Goal: Task Accomplishment & Management: Use online tool/utility

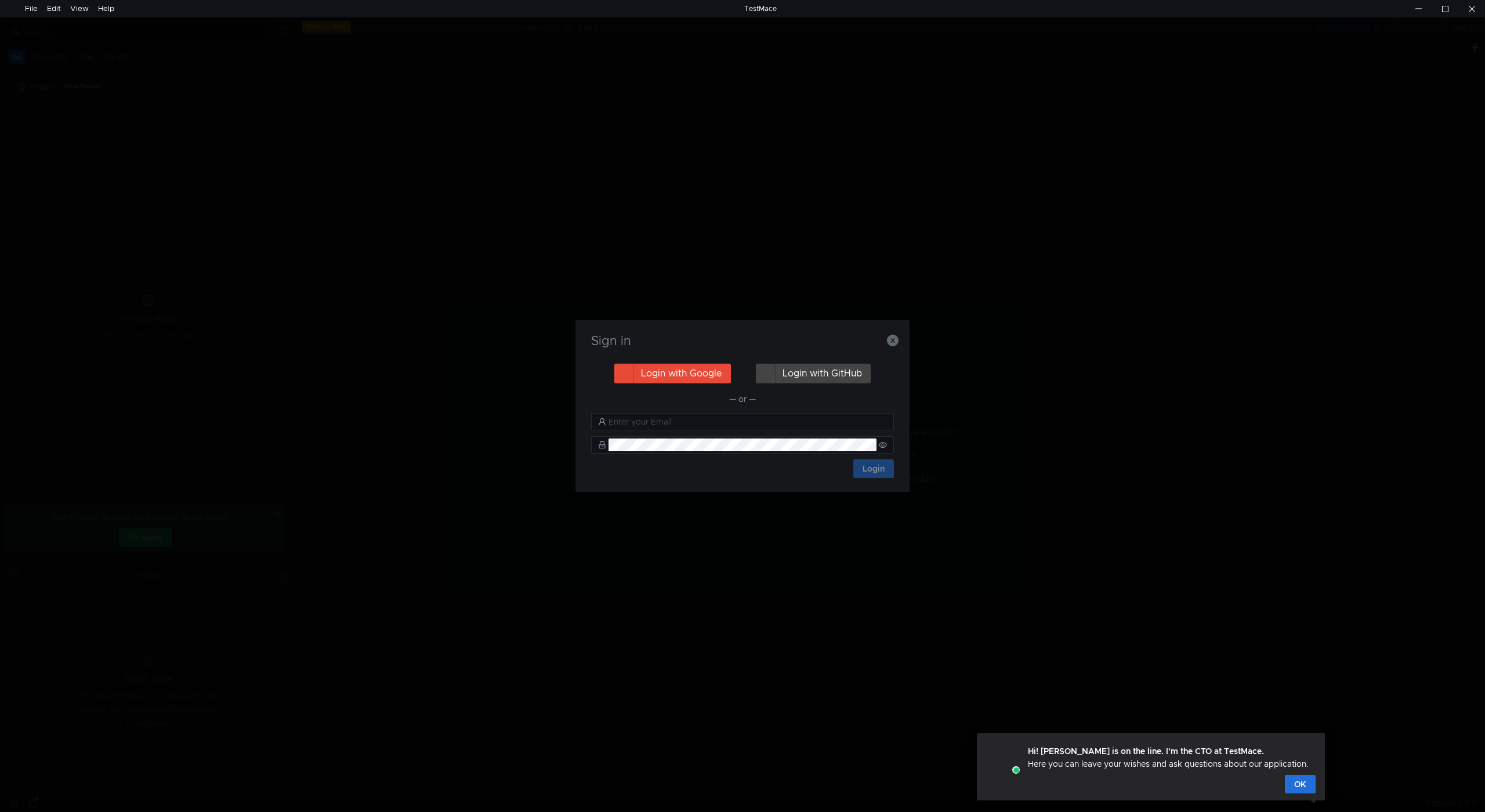
click at [684, 375] on button "Login with Google" at bounding box center [673, 374] width 117 height 20
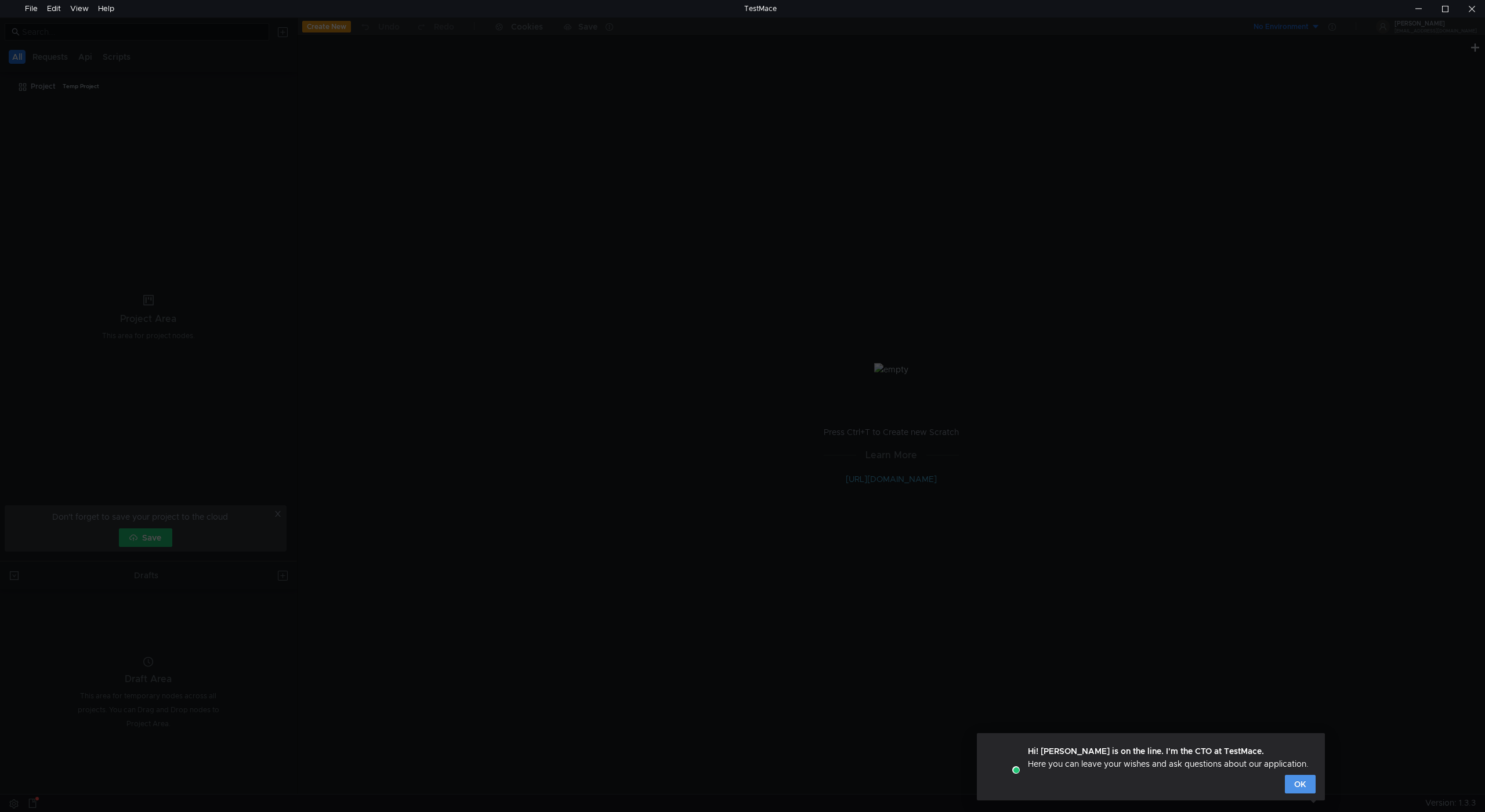
click at [1299, 790] on button "OK" at bounding box center [1300, 784] width 31 height 18
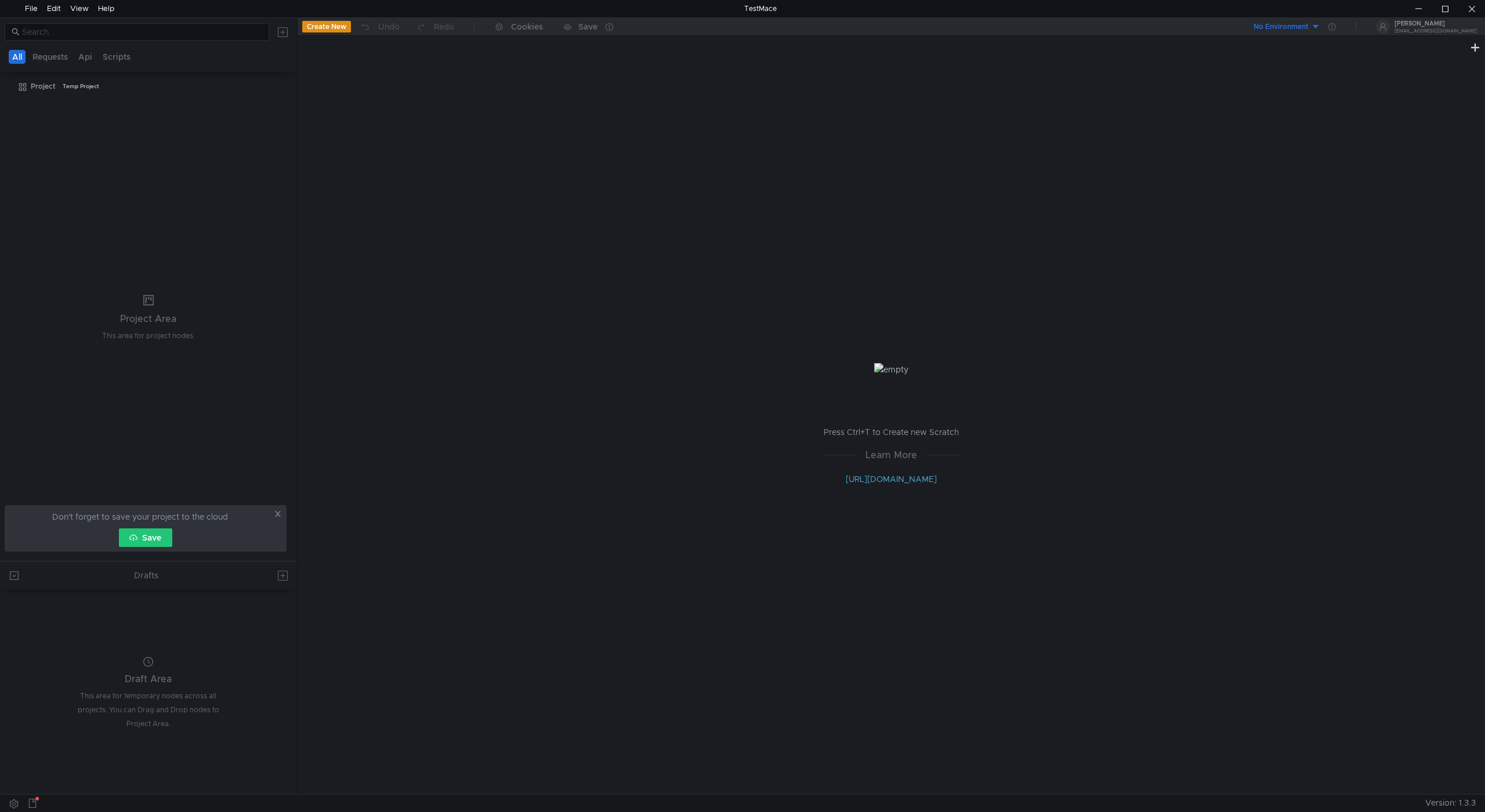
click at [275, 514] on icon at bounding box center [278, 513] width 8 height 8
click at [51, 114] on tree-viewport "Project Temp Project" at bounding box center [148, 318] width 297 height 484
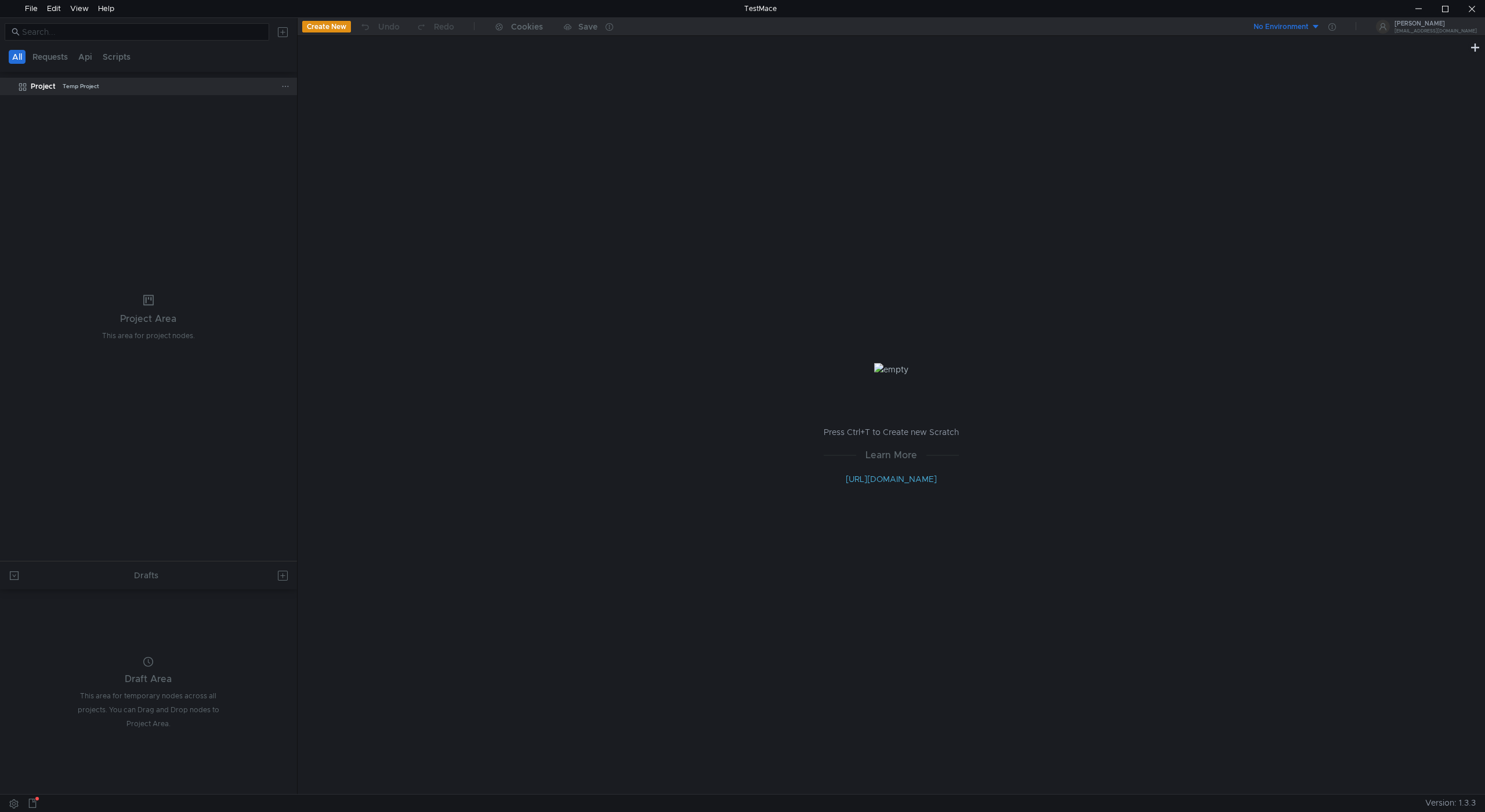
click at [22, 82] on clr-icon at bounding box center [22, 87] width 9 height 9
click at [100, 86] on div "Project Temp Project" at bounding box center [156, 86] width 251 height 17
click at [439, 206] on div "There are no nodes yet. You can add them through the tree menu" at bounding box center [599, 449] width 557 height 689
click at [926, 197] on nz-table "Name Value No Results + Add Header" at bounding box center [1188, 451] width 575 height 666
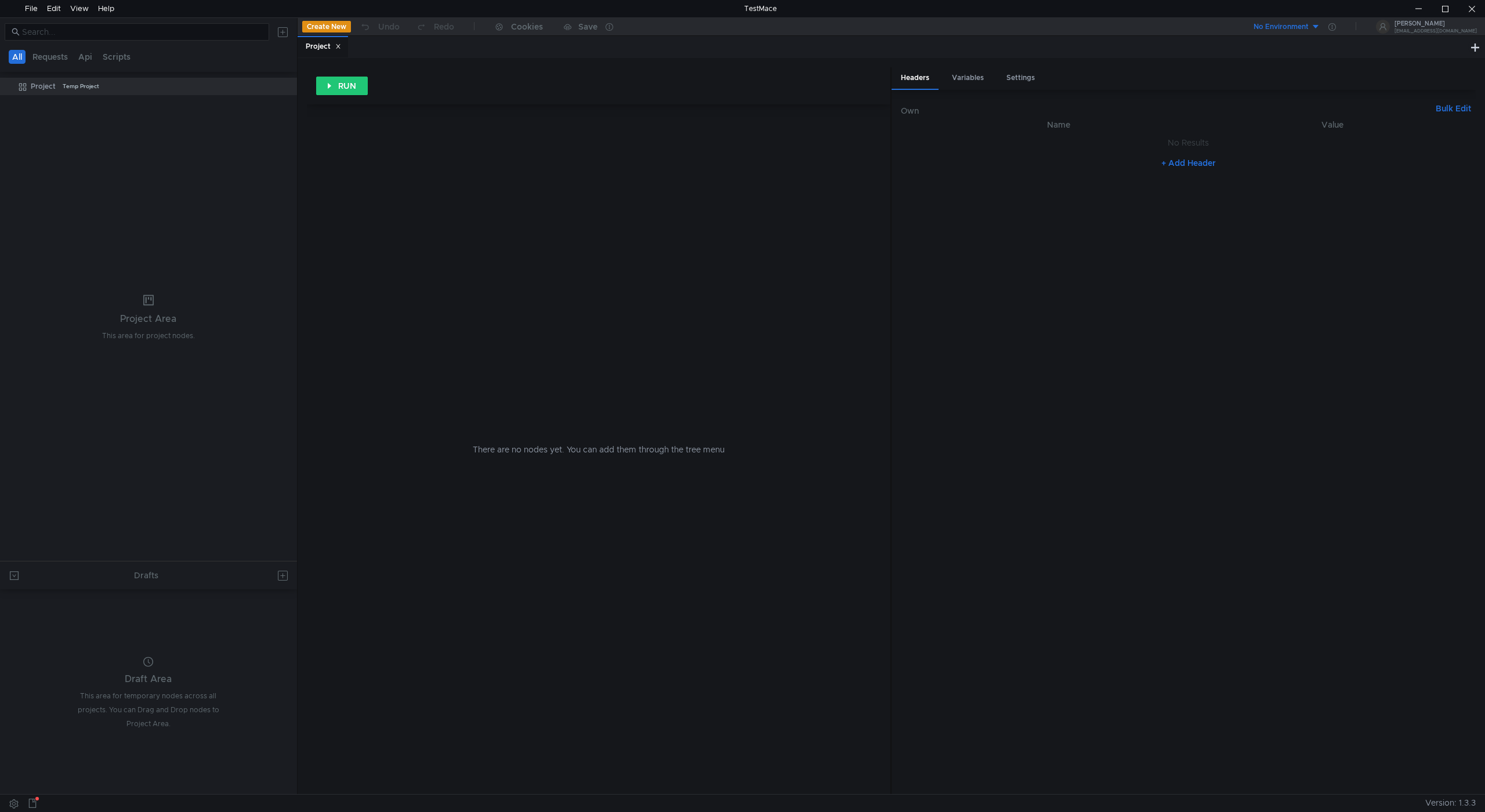
click at [625, 225] on div "There are no nodes yet. You can add them through the tree menu" at bounding box center [599, 449] width 557 height 689
click at [1016, 77] on div "Settings" at bounding box center [1020, 78] width 47 height 22
click at [1027, 181] on input at bounding box center [1209, 177] width 504 height 16
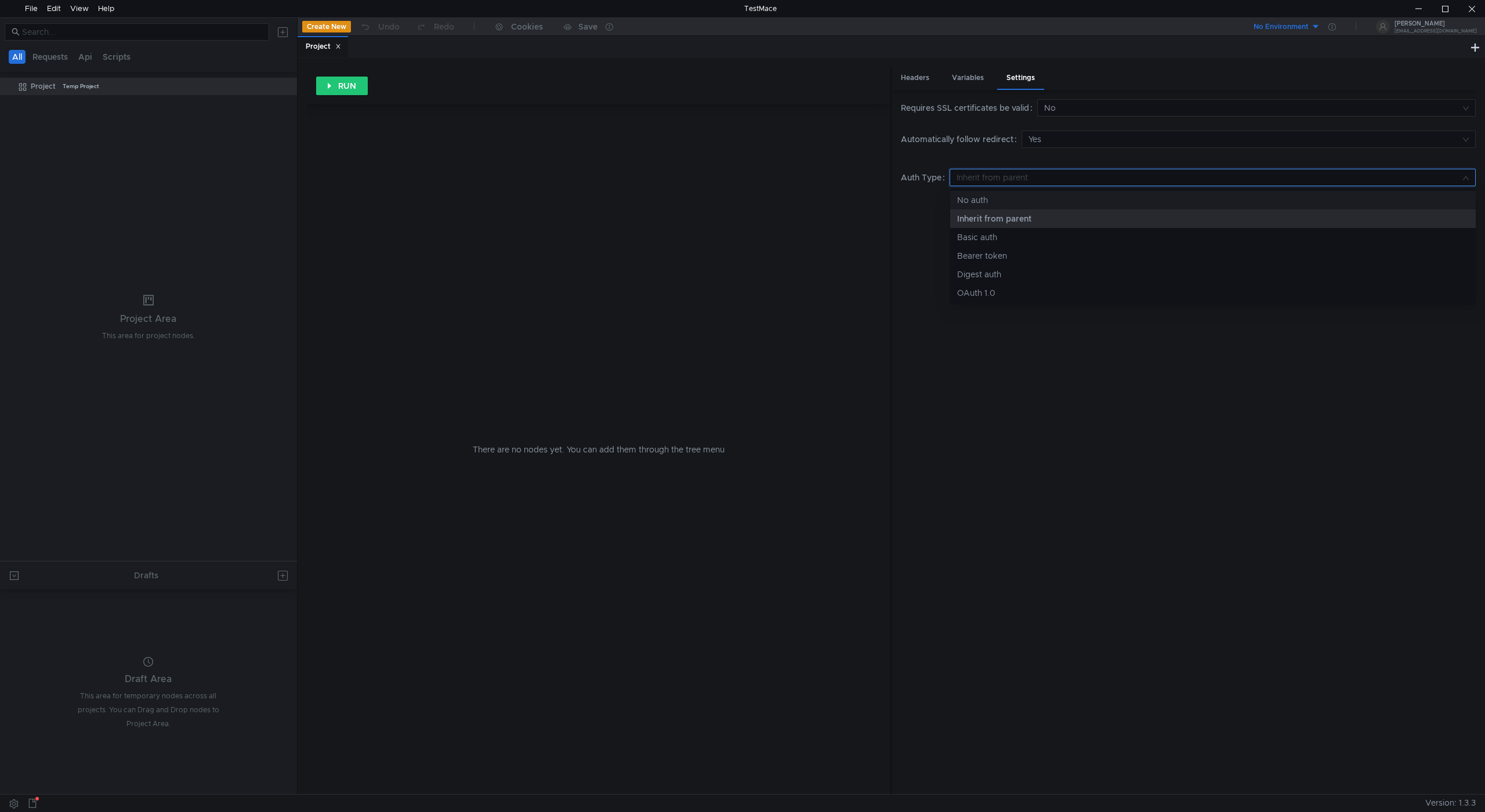
click at [959, 84] on div at bounding box center [742, 406] width 1485 height 812
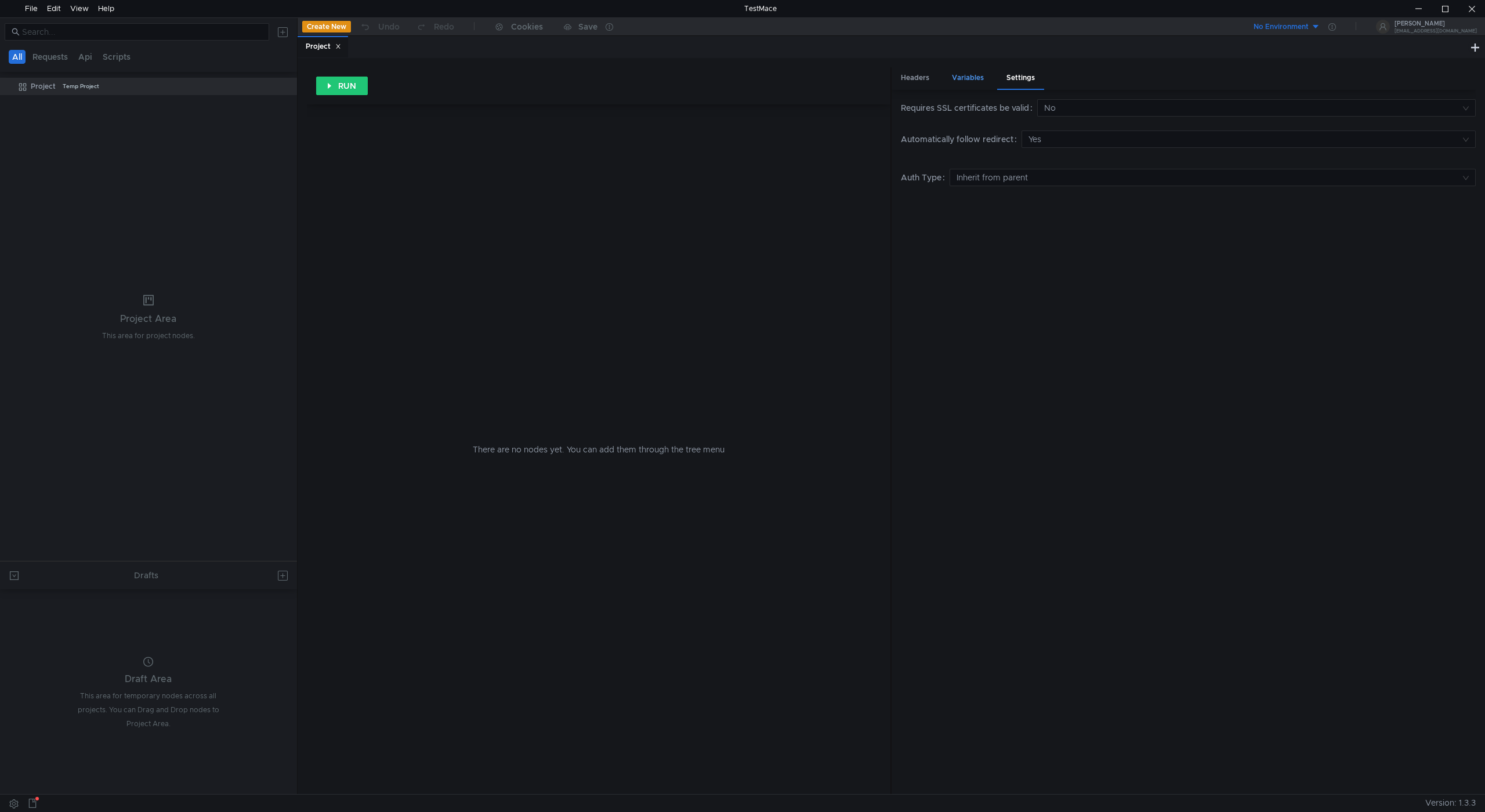
click at [959, 75] on div "Variables" at bounding box center [968, 78] width 51 height 22
click at [976, 107] on span "Values" at bounding box center [979, 106] width 26 height 11
click at [931, 105] on span "Variables" at bounding box center [928, 106] width 36 height 11
click at [916, 80] on div "Headers" at bounding box center [915, 78] width 47 height 22
click at [1157, 151] on td "No Results" at bounding box center [1188, 142] width 575 height 22
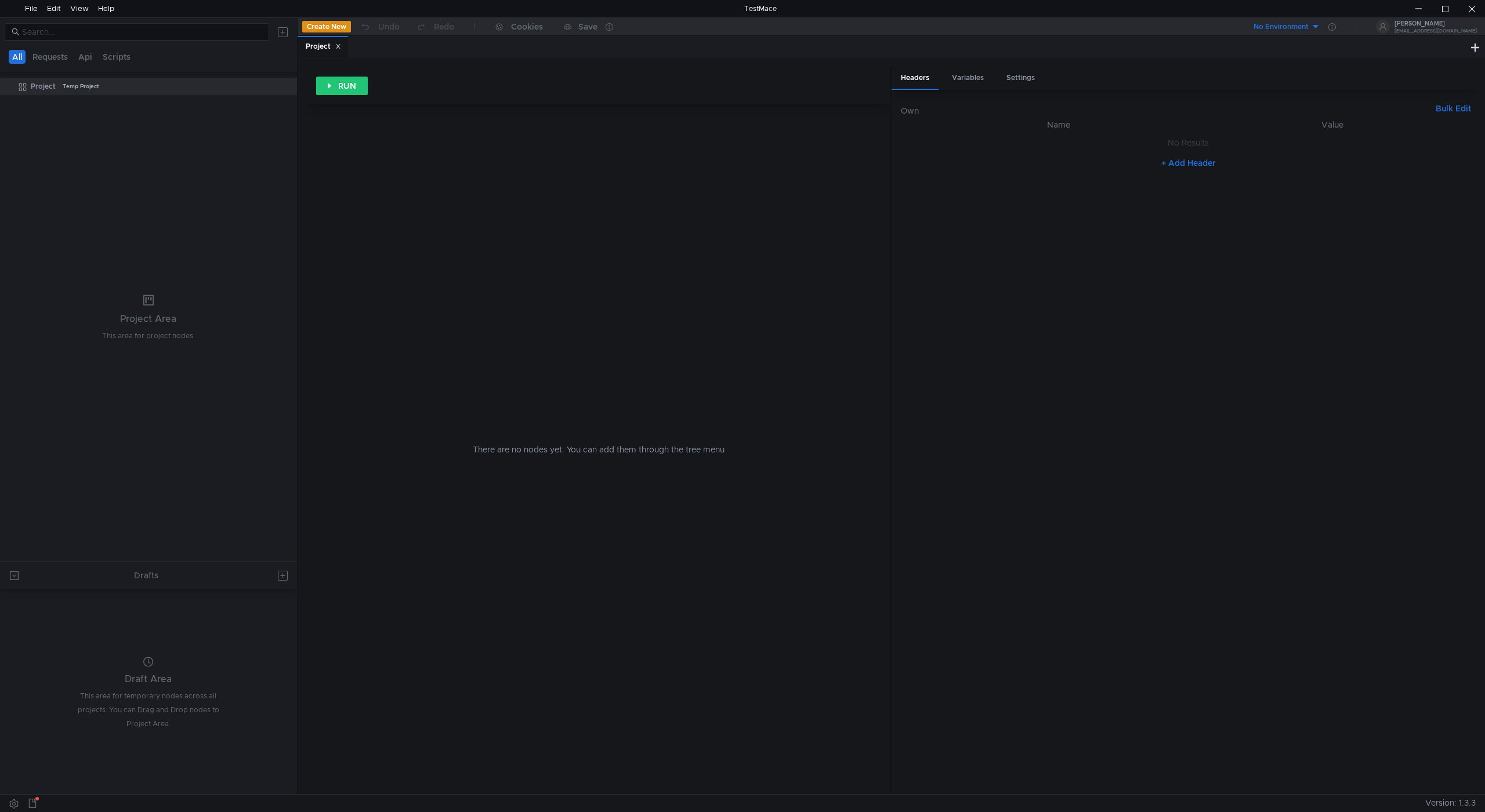
click at [1166, 163] on button "+ Add Header" at bounding box center [1188, 163] width 64 height 14
click at [1471, 142] on icon at bounding box center [1472, 146] width 8 height 8
click at [333, 27] on button "Create New" at bounding box center [326, 27] width 49 height 12
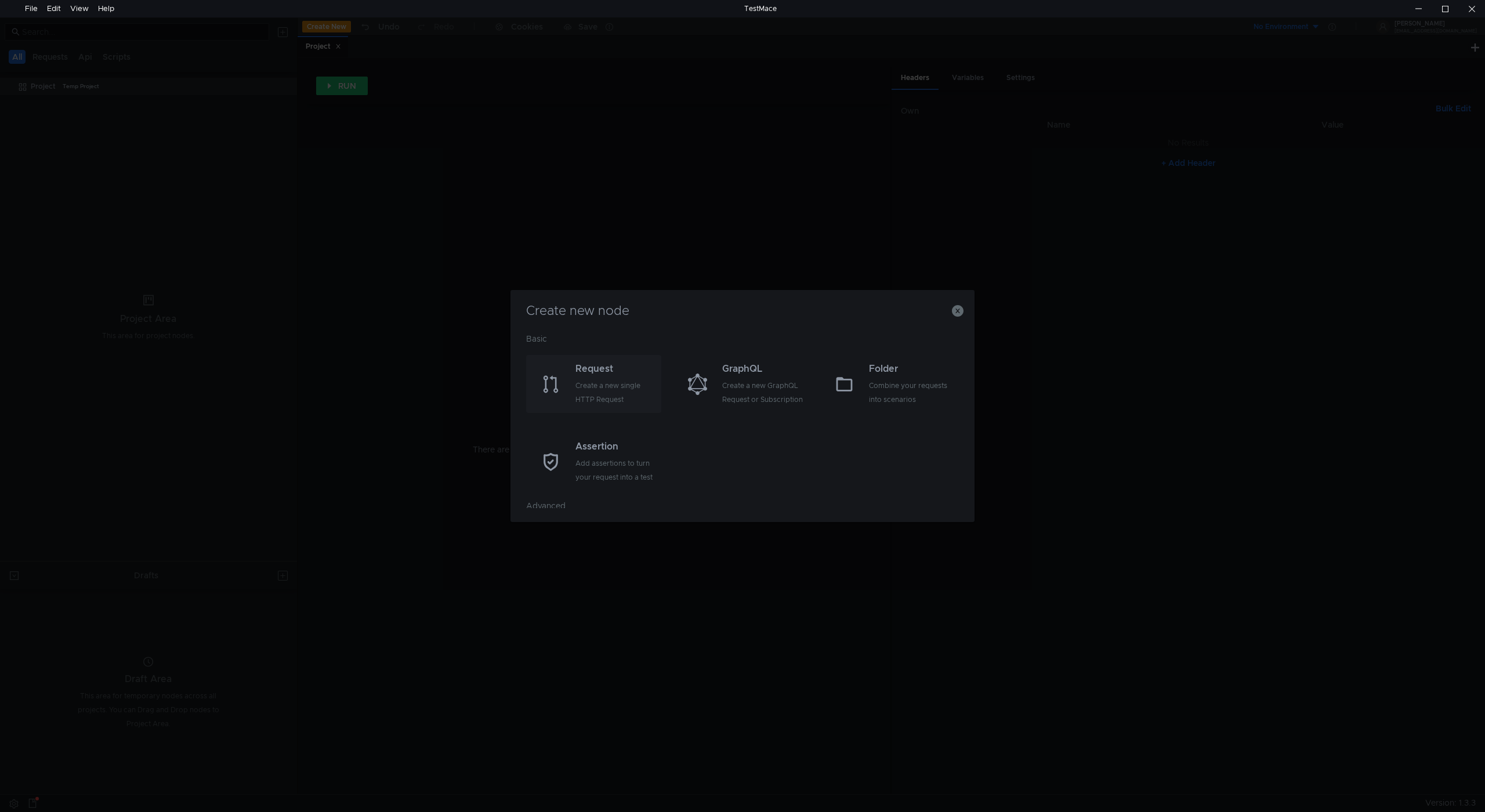
click at [609, 403] on div "Create a new single HTTP Request" at bounding box center [617, 393] width 83 height 28
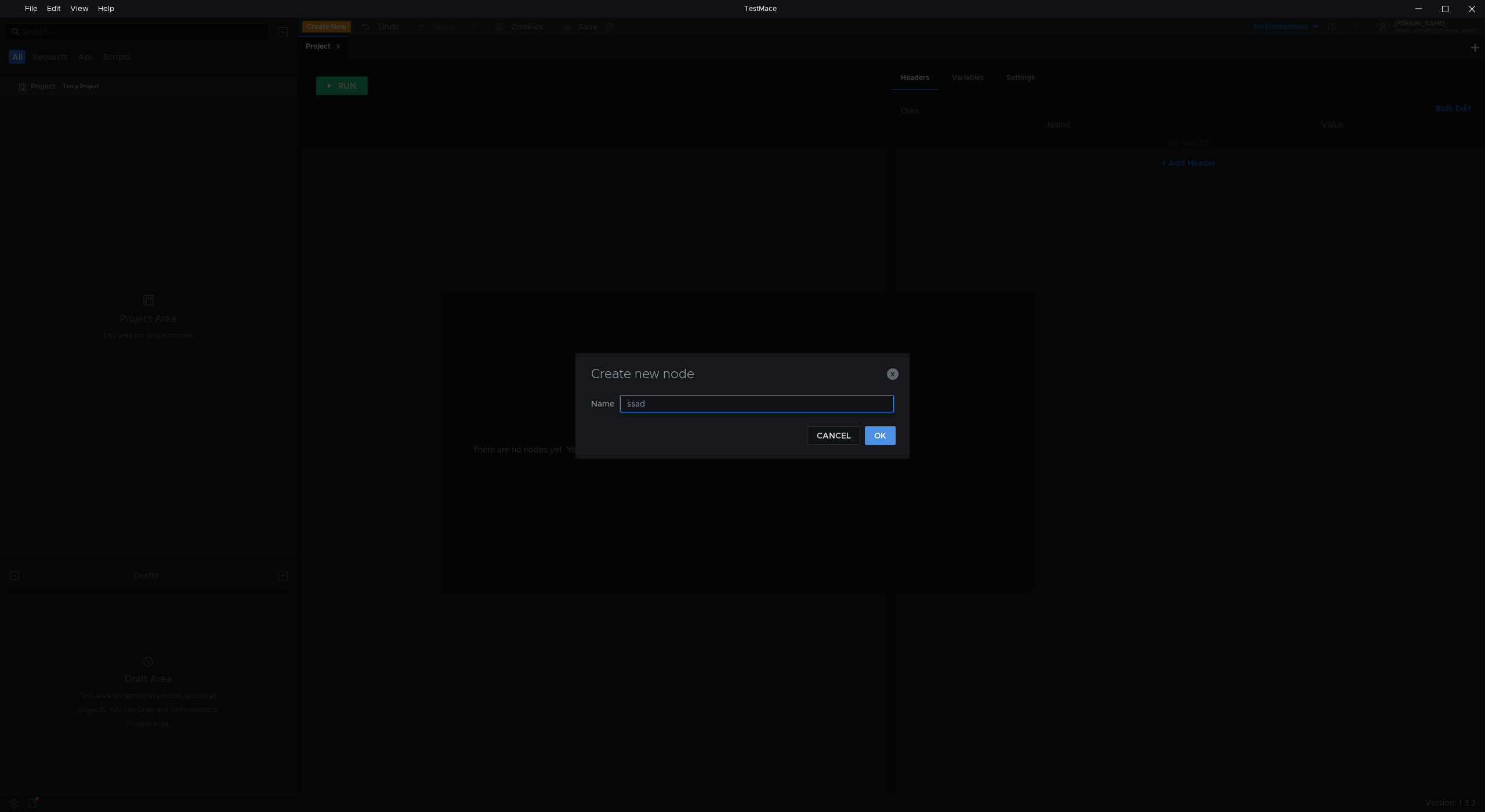
type input "ssad"
click at [878, 436] on button "OK" at bounding box center [880, 436] width 31 height 18
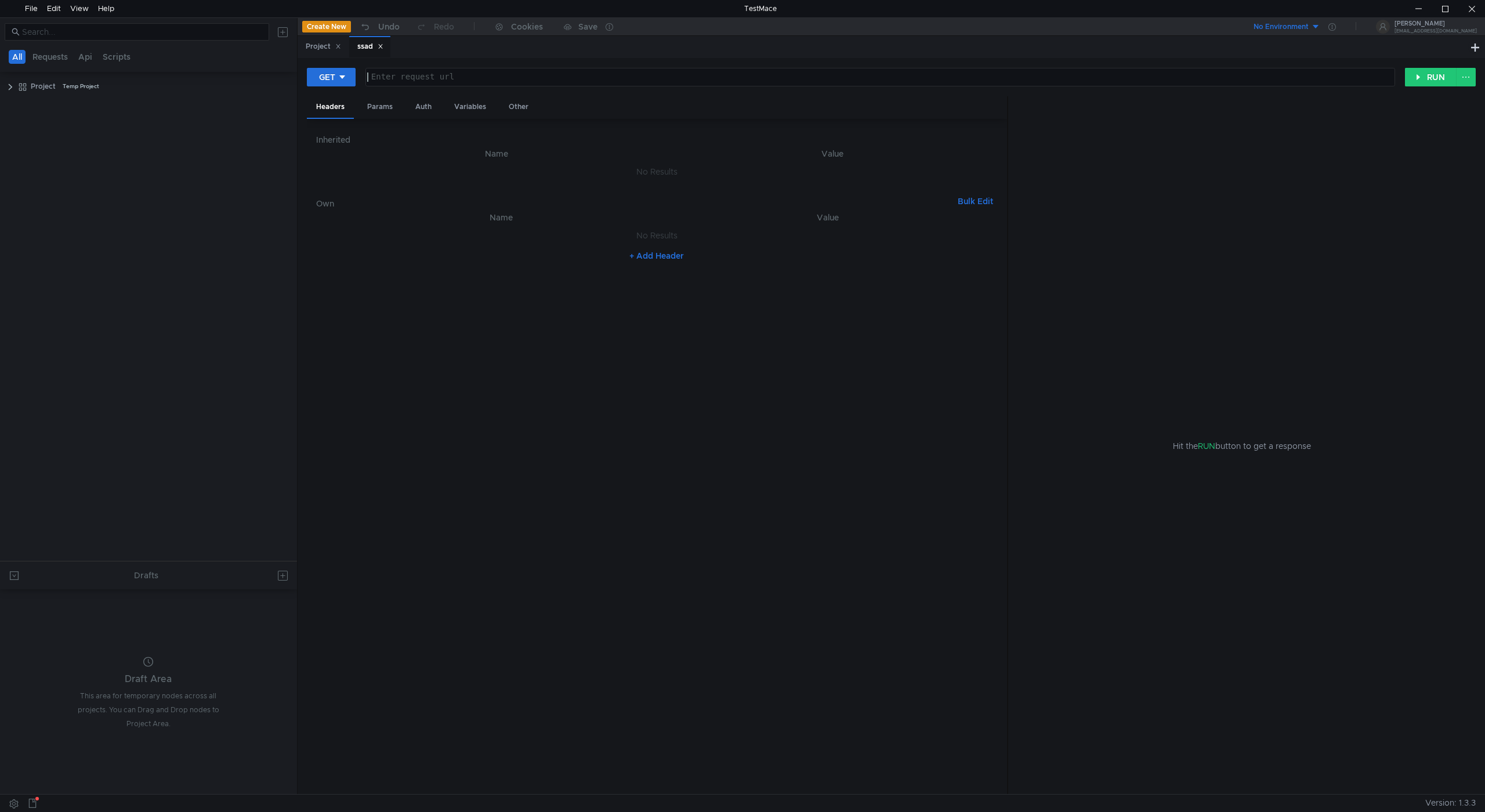
click at [450, 72] on div "Enter request url" at bounding box center [883, 76] width 1023 height 9
paste textarea "[URL][TECHNICAL_ID]"
type textarea "[URL][TECHNICAL_ID]"
click at [446, 328] on nz-table "Name Value No Results + Add Header" at bounding box center [657, 498] width 682 height 575
click at [431, 104] on div "Auth" at bounding box center [423, 107] width 35 height 22
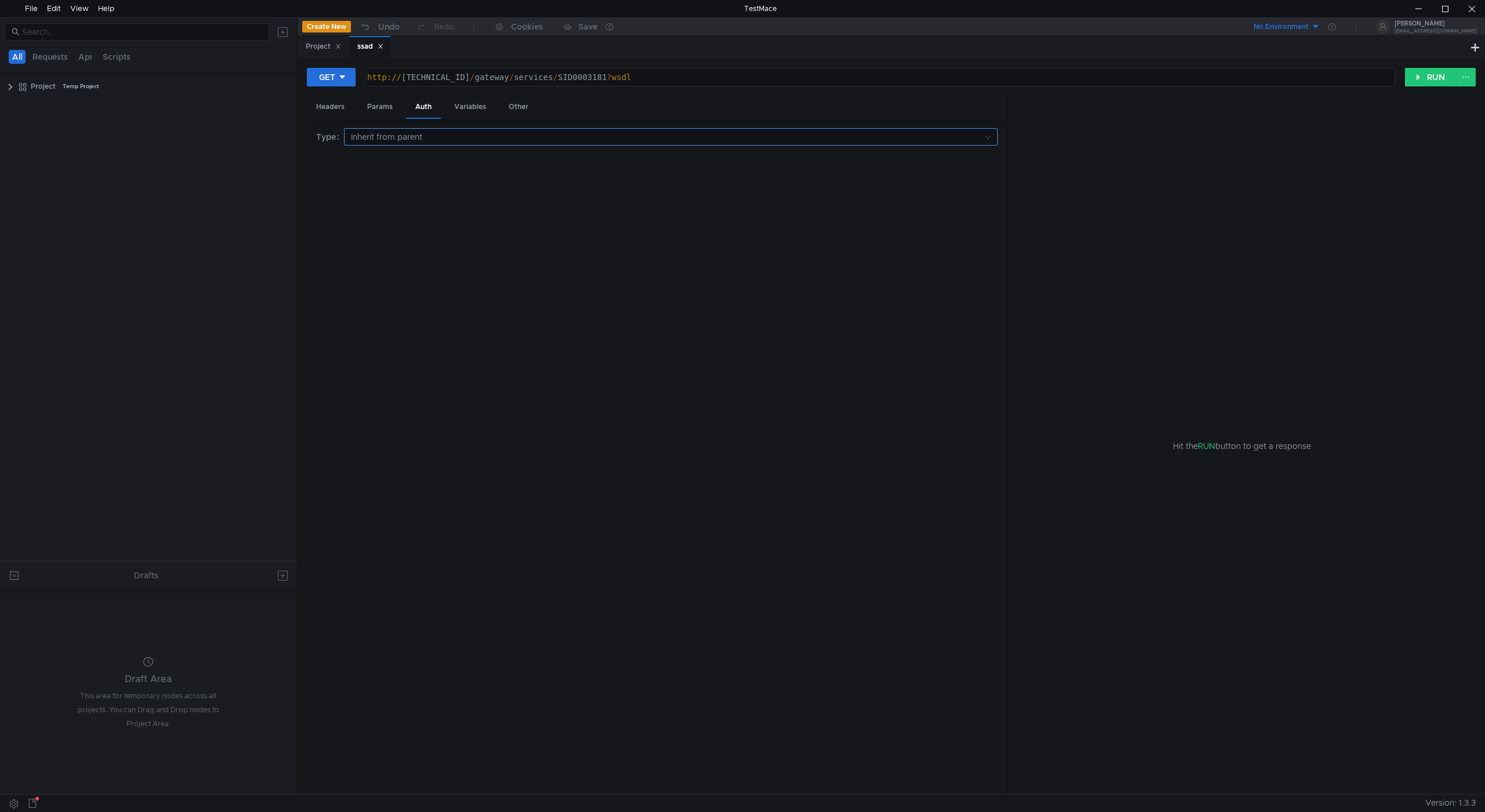
click at [429, 134] on input at bounding box center [667, 136] width 632 height 16
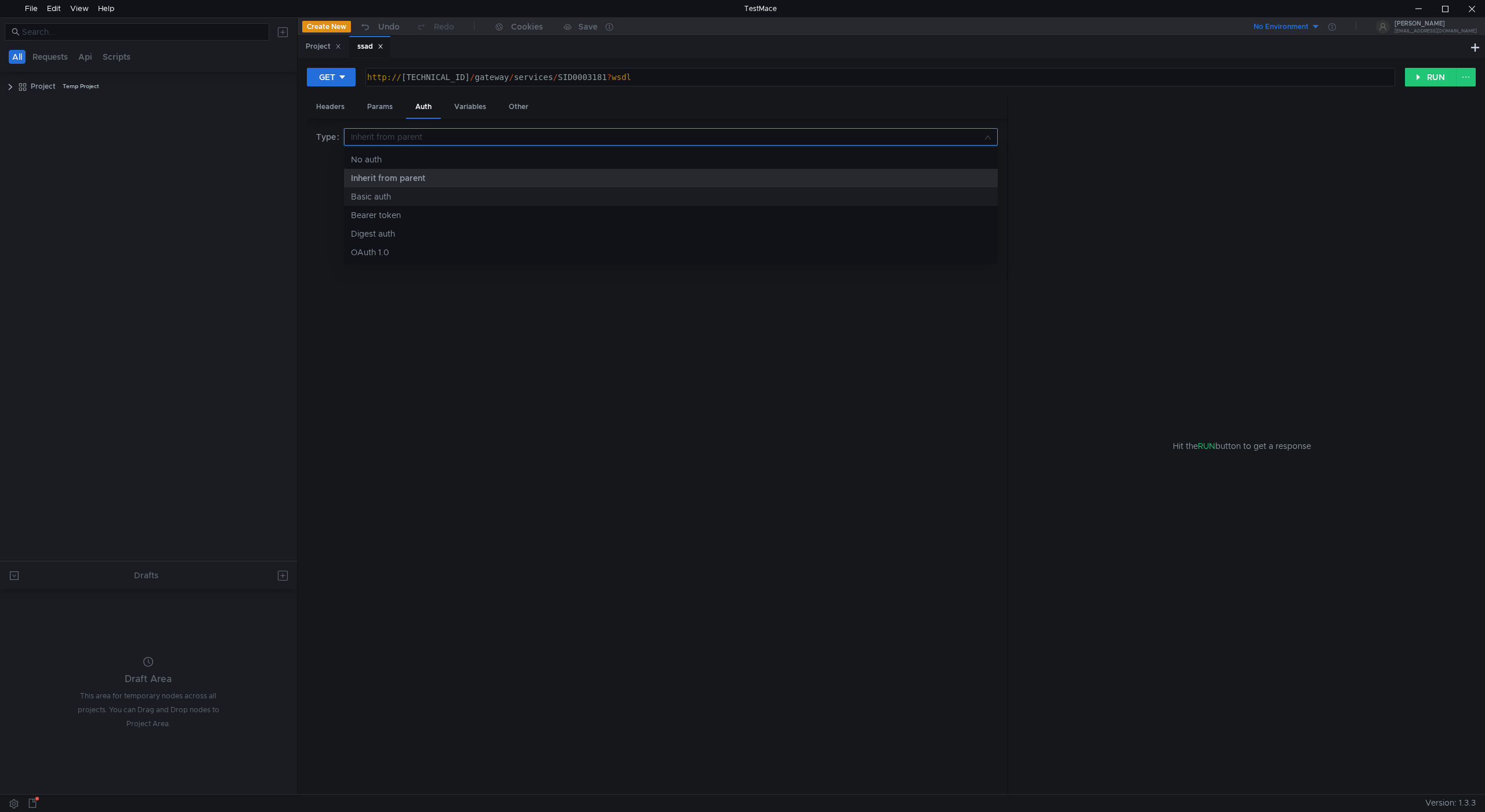
click at [422, 192] on div "Basic auth" at bounding box center [671, 196] width 640 height 13
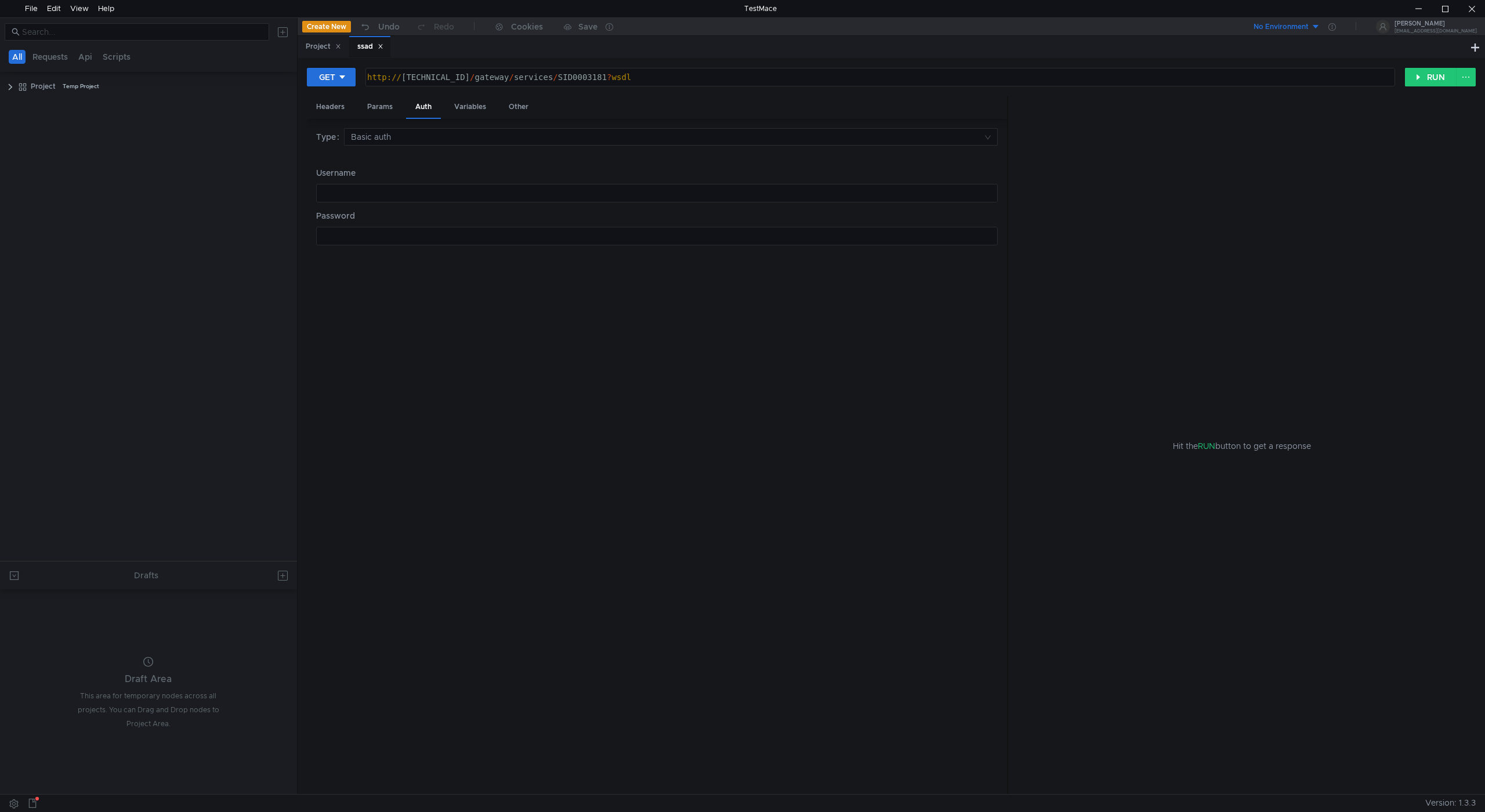
click at [415, 182] on div "Username הההההההההההההההההההההההההההההההההההההההההההההההההההההההההההההההההההההה…" at bounding box center [657, 185] width 682 height 36
click at [416, 192] on div at bounding box center [656, 202] width 681 height 28
paste textarea "login"
type textarea "login"
click at [511, 135] on input at bounding box center [667, 136] width 632 height 16
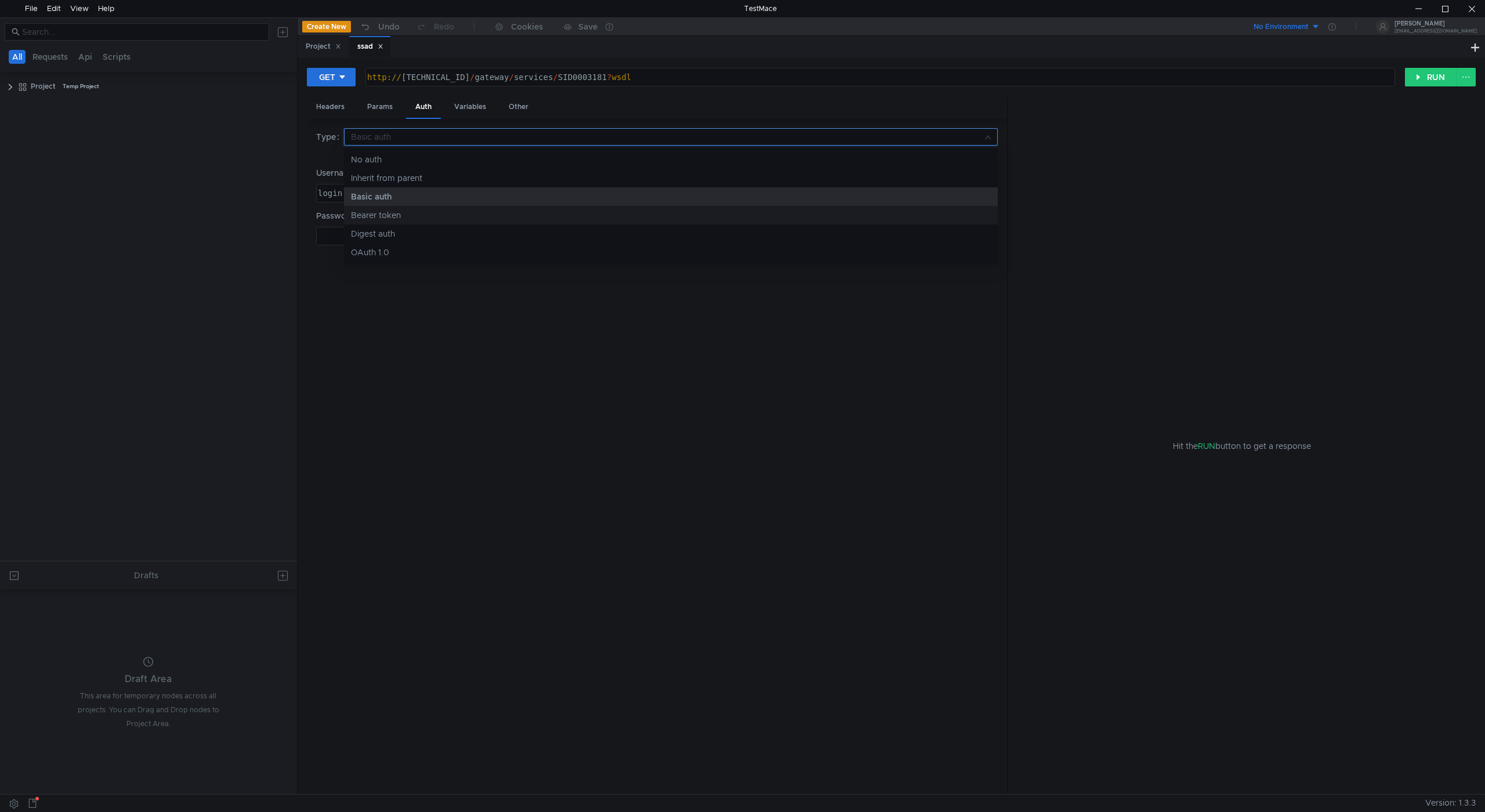
click at [485, 213] on div "Bearer token" at bounding box center [671, 215] width 640 height 13
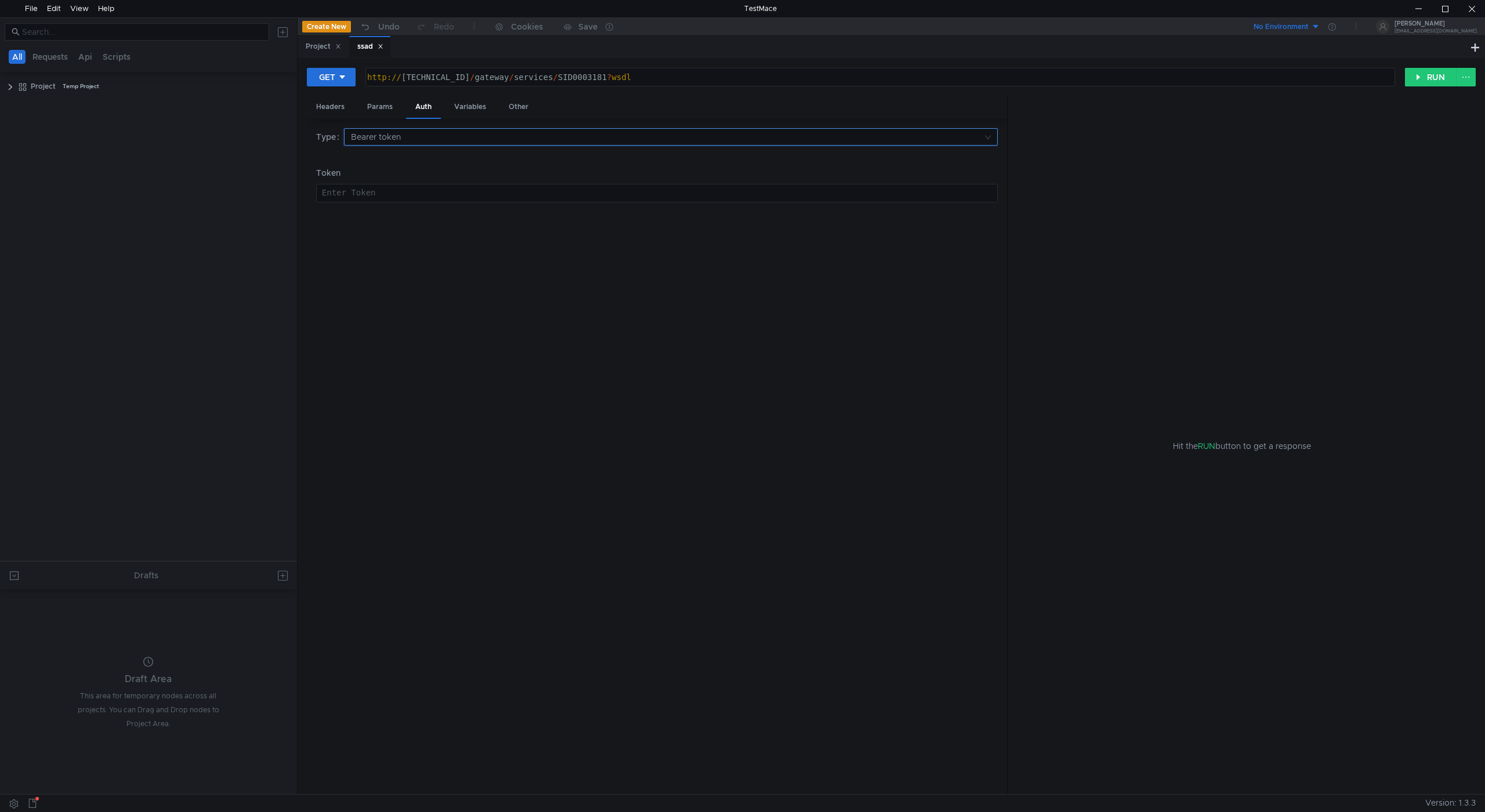
click at [488, 134] on input at bounding box center [667, 136] width 632 height 16
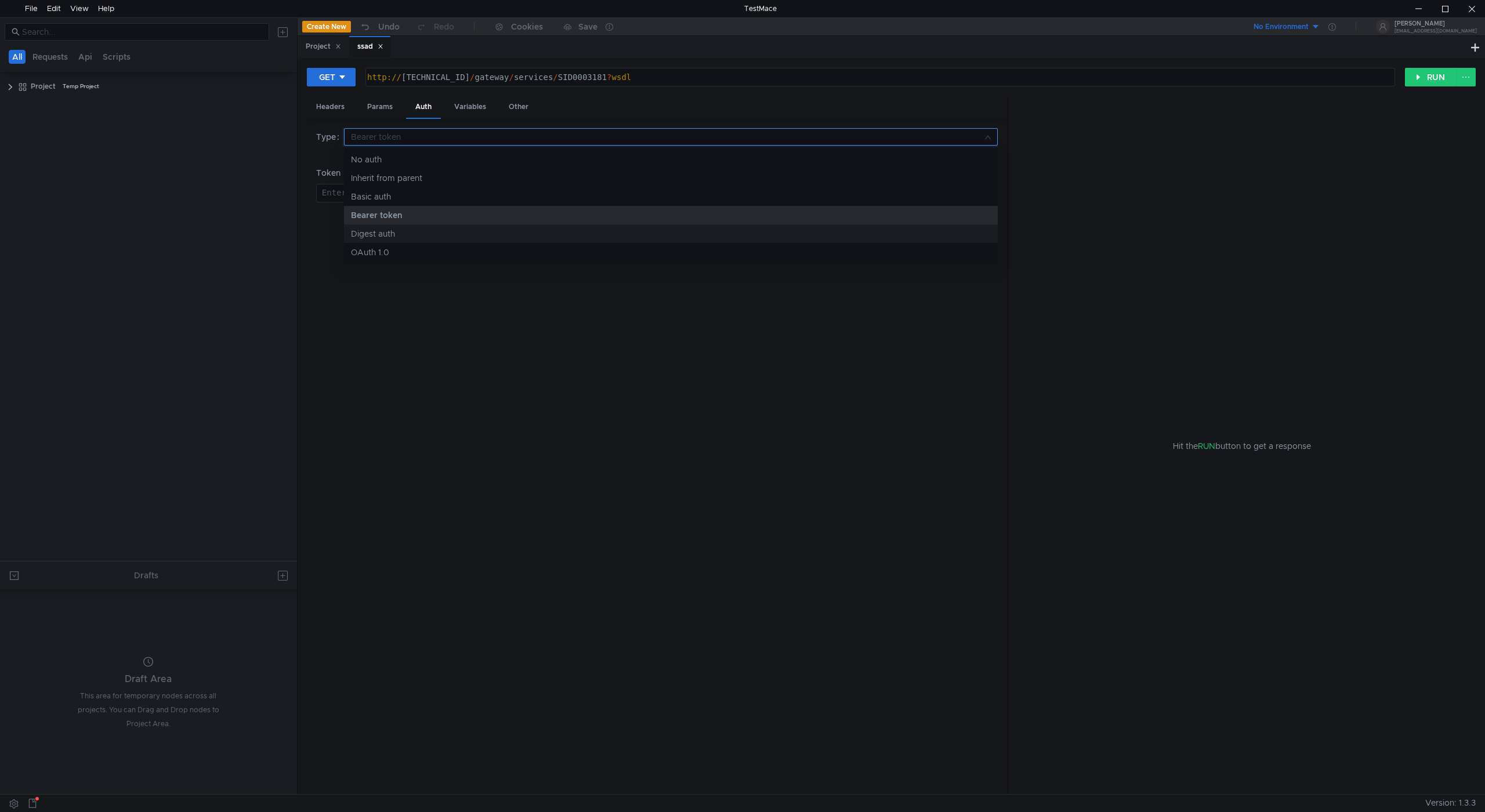
click at [462, 234] on div "Digest auth" at bounding box center [671, 233] width 640 height 13
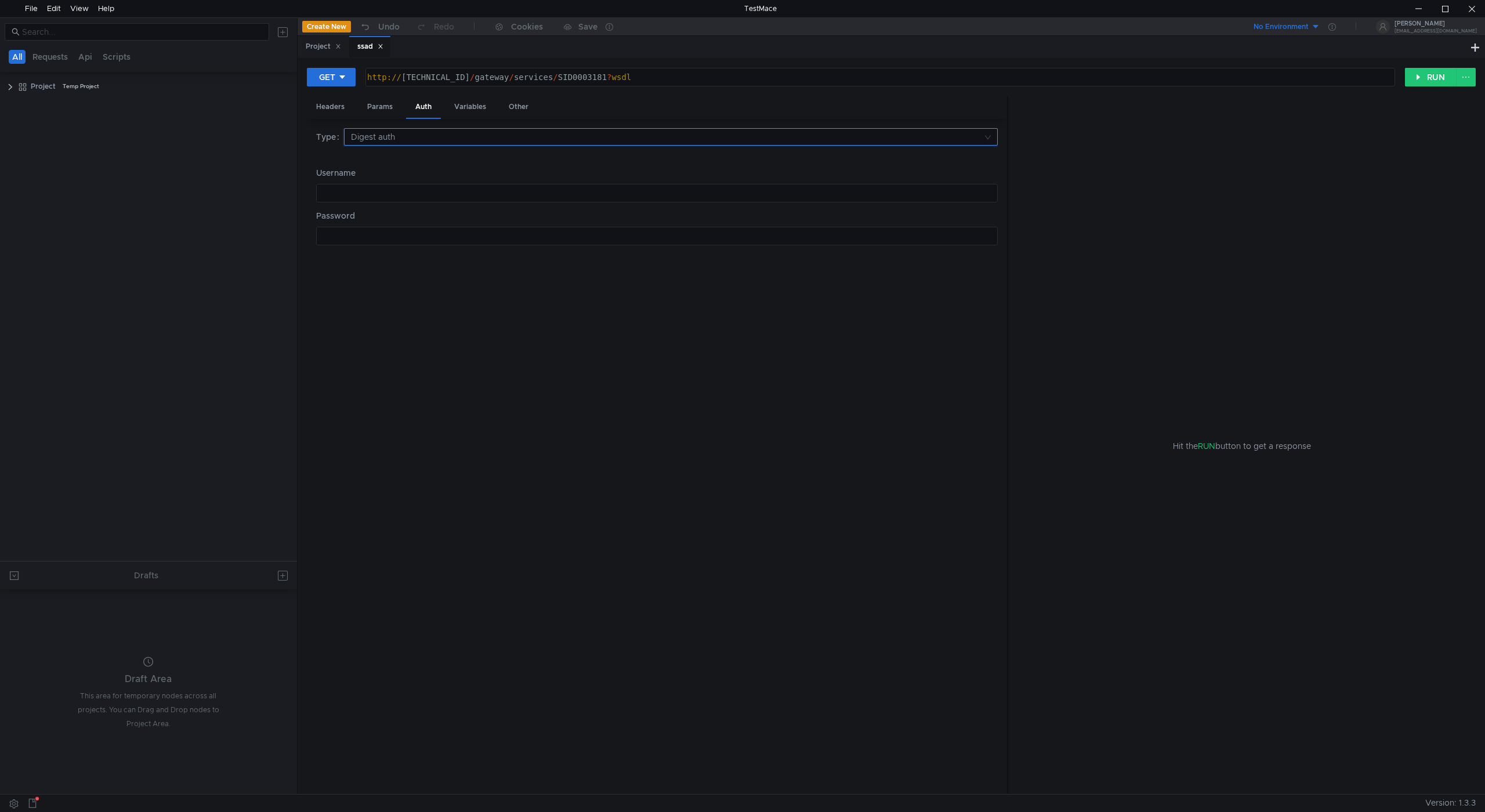
click at [477, 132] on input at bounding box center [667, 136] width 632 height 16
click at [445, 250] on div "OAuth 1.0" at bounding box center [671, 252] width 640 height 13
click at [468, 132] on input at bounding box center [667, 136] width 632 height 16
click at [446, 198] on div "Basic auth" at bounding box center [671, 196] width 640 height 13
click at [410, 237] on div at bounding box center [656, 245] width 681 height 28
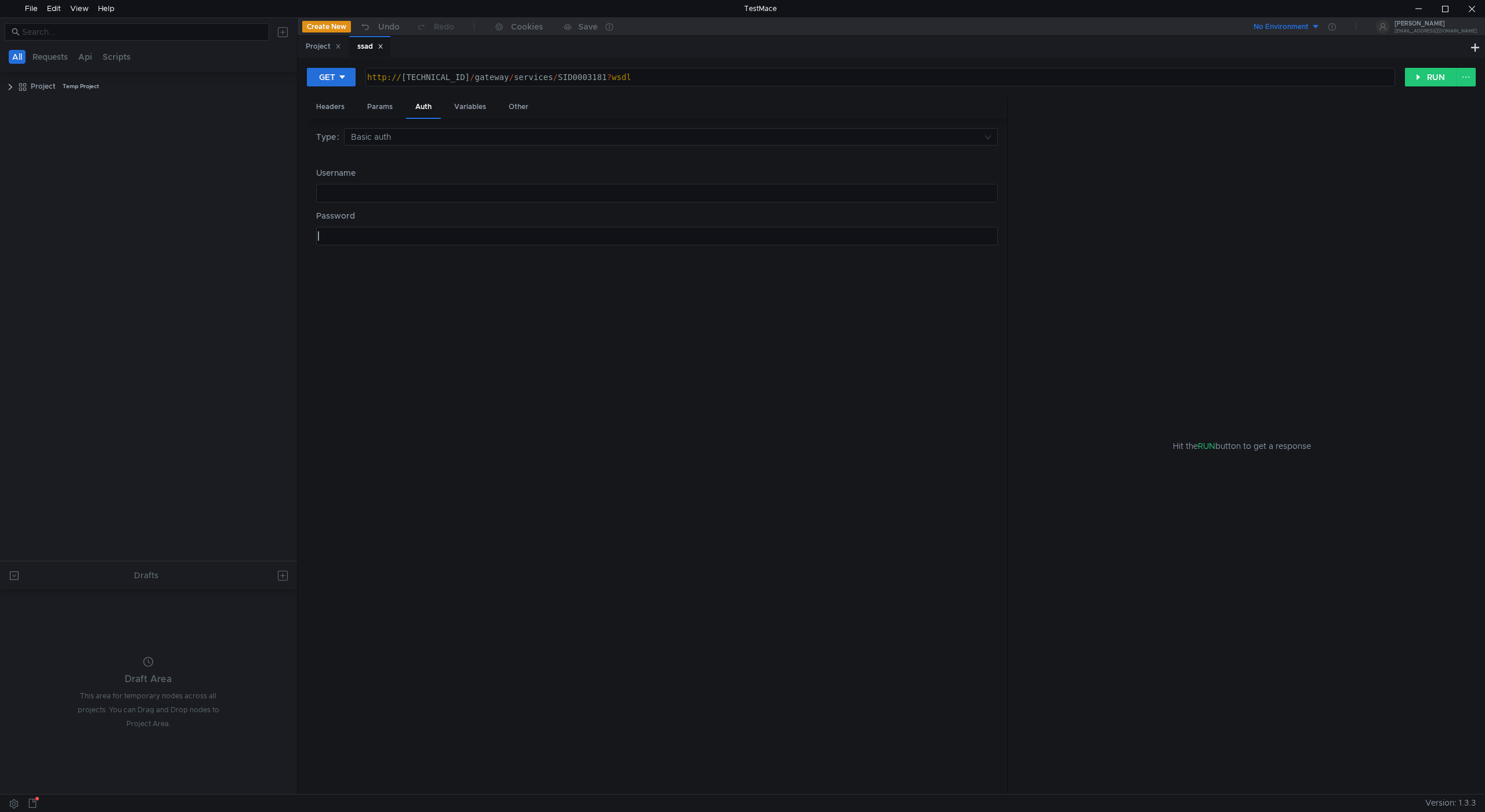
paste textarea "[SECURITY_DATA]"
type textarea "[SECURITY_DATA]"
click at [419, 196] on div at bounding box center [656, 202] width 681 height 28
paste textarea "login"
type textarea "login"
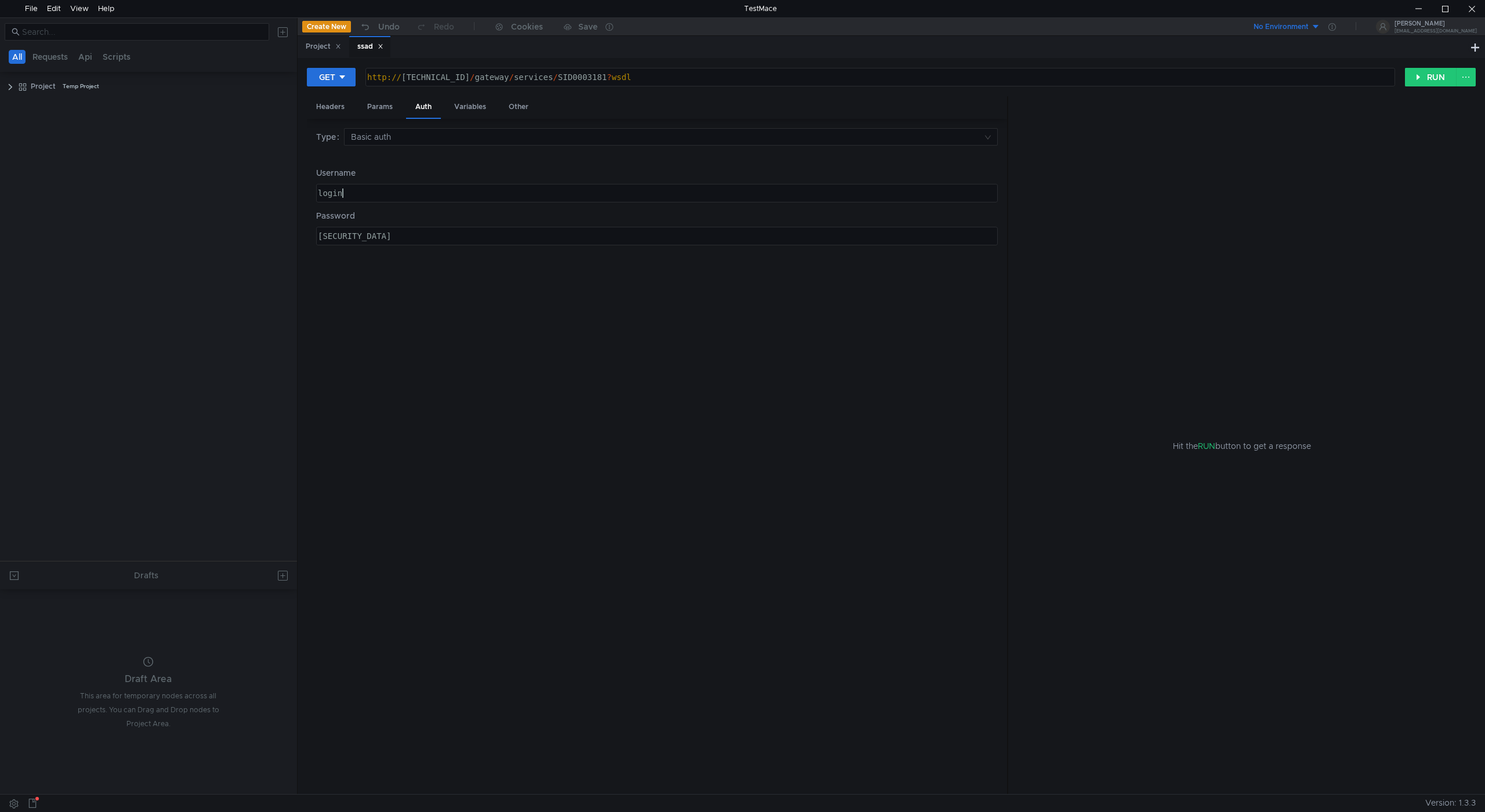
click at [787, 334] on div "Type Basic auth Username login login הההההההההההההההההההההההההההההההההההההההההה…" at bounding box center [657, 456] width 682 height 657
click at [1413, 74] on button "RUN" at bounding box center [1431, 77] width 51 height 18
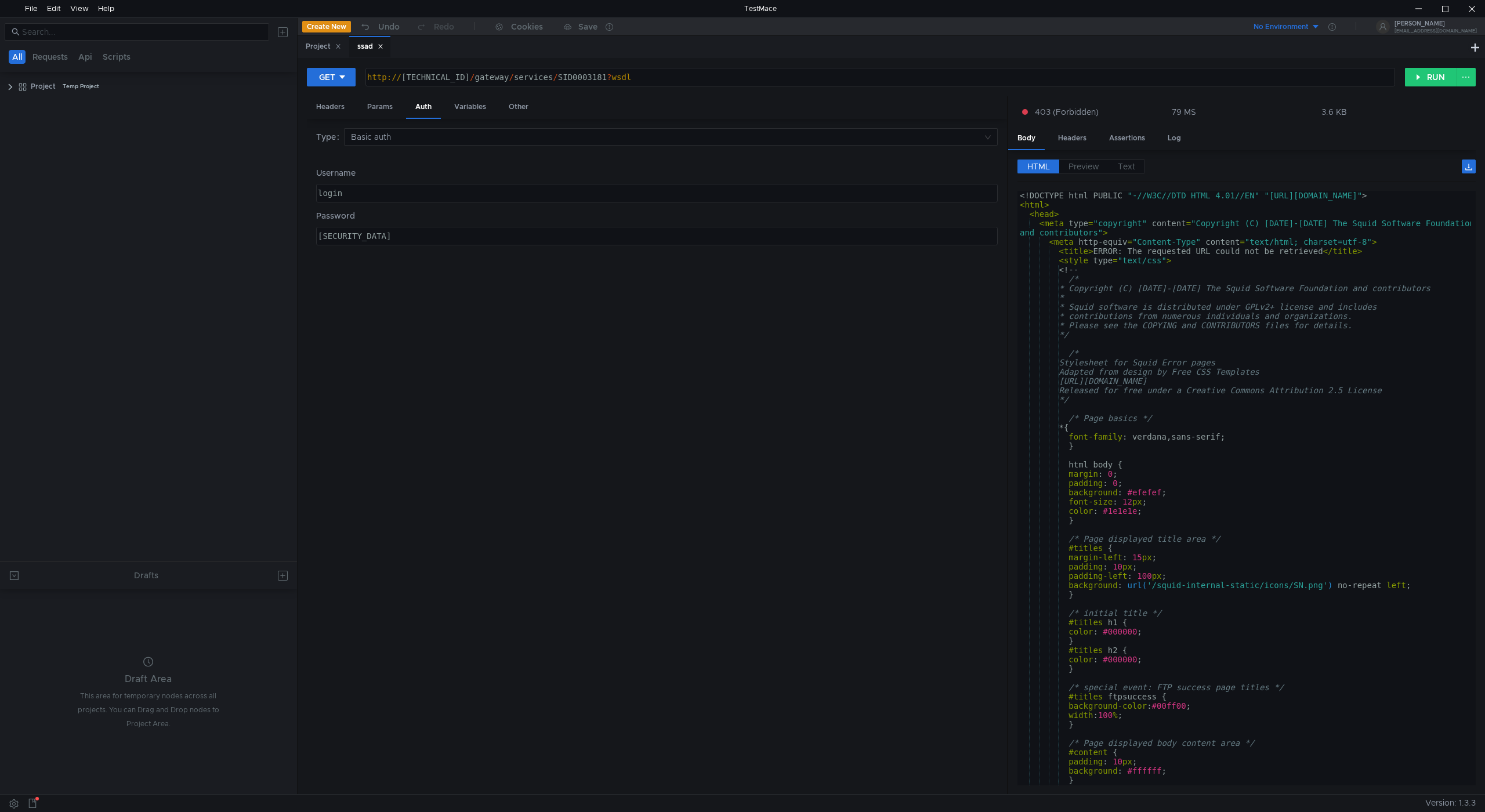
click at [1085, 175] on div "HTML Preview Text" at bounding box center [1246, 170] width 458 height 22
click at [1077, 167] on span "Preview" at bounding box center [1084, 167] width 31 height 11
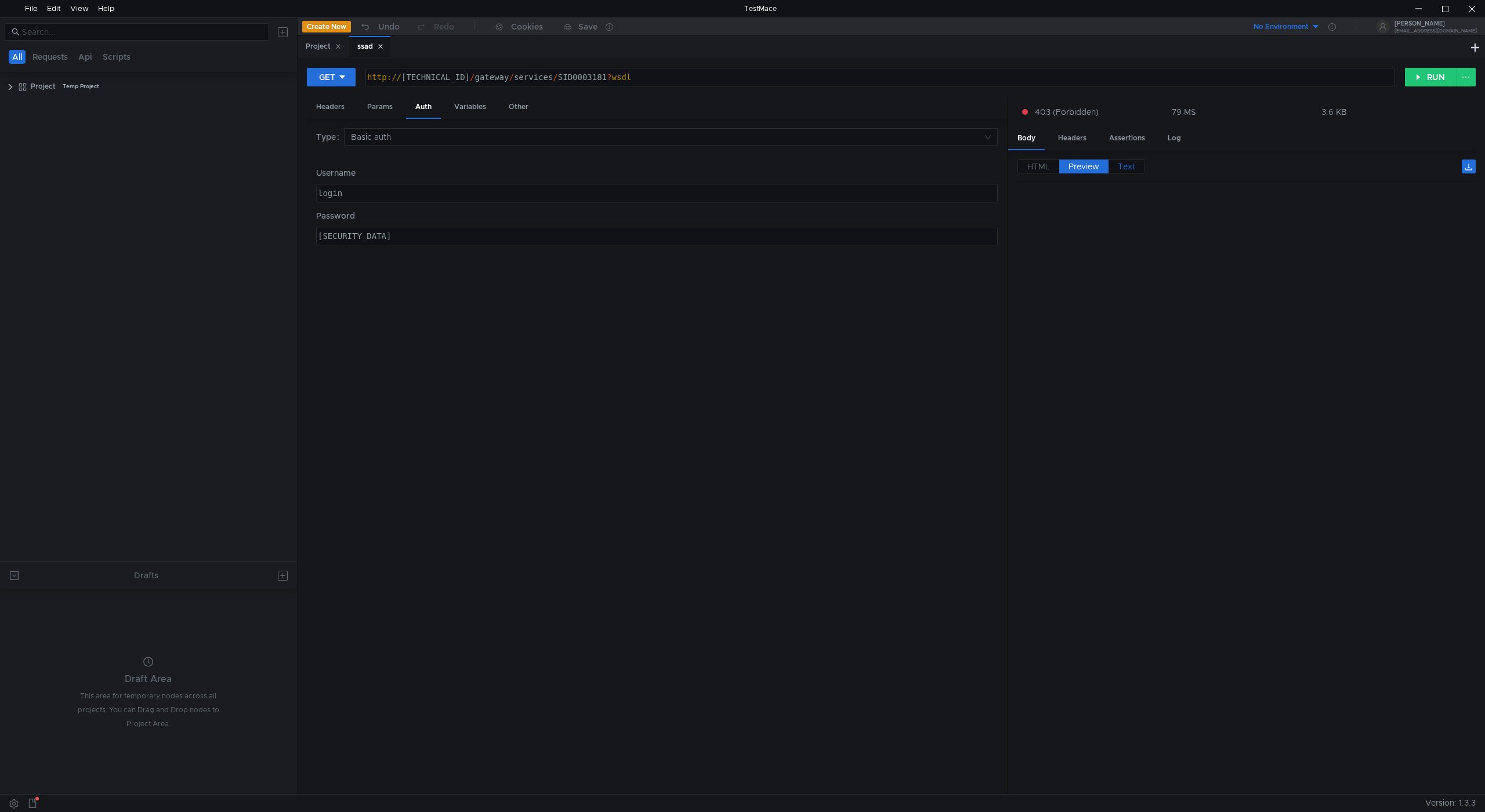
click at [1123, 165] on span "Text" at bounding box center [1126, 167] width 17 height 11
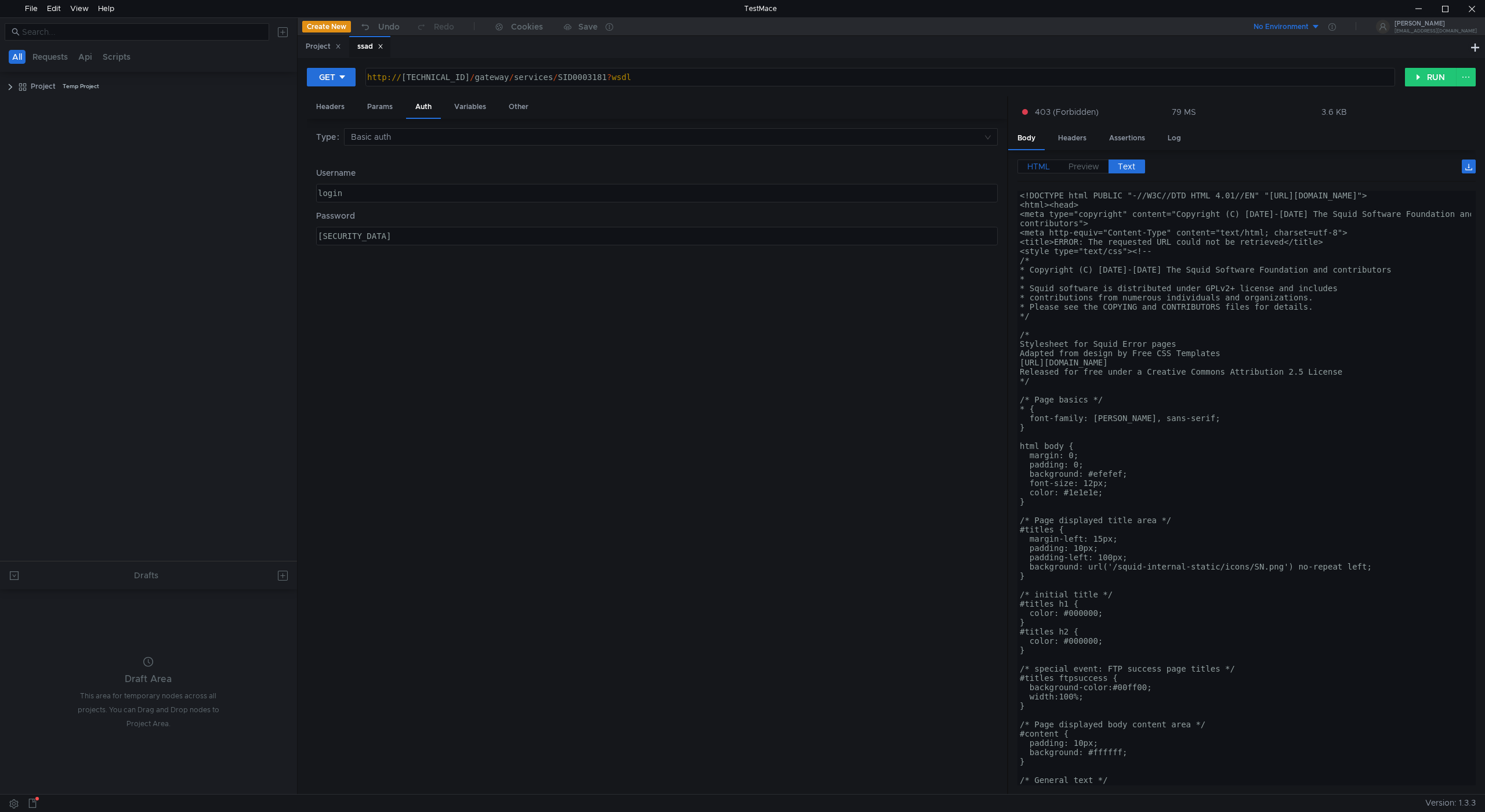
click at [1030, 167] on span "HTML" at bounding box center [1039, 167] width 22 height 11
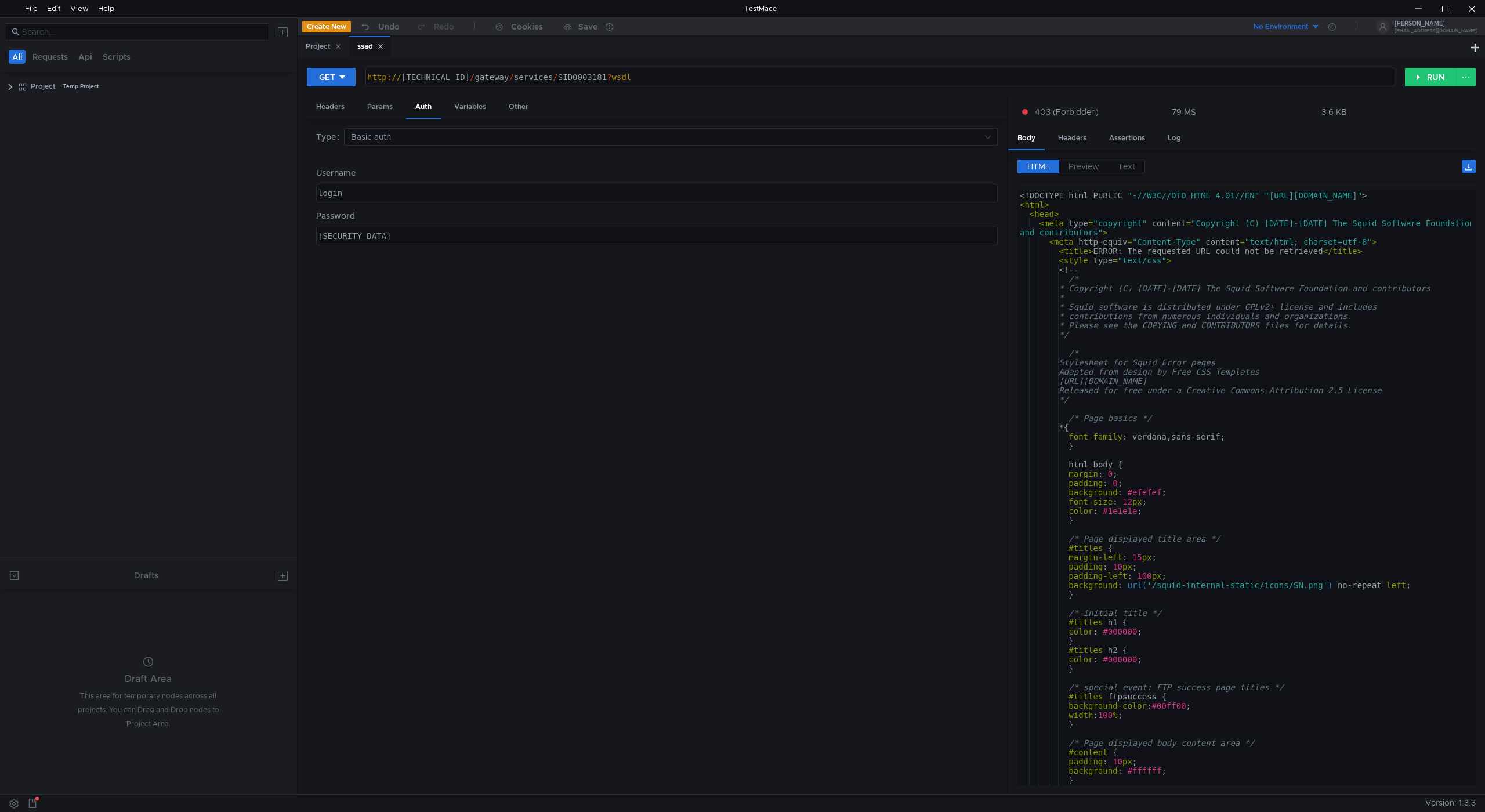
click at [591, 362] on div "Type Basic auth Username login login הההההההההההההההההההההההההההההההההההההההההה…" at bounding box center [657, 456] width 682 height 657
click at [379, 111] on div "Params" at bounding box center [380, 107] width 44 height 22
click at [322, 109] on div "Headers" at bounding box center [330, 107] width 47 height 22
click at [466, 103] on div "Variables" at bounding box center [470, 107] width 51 height 22
click at [515, 109] on div "Other" at bounding box center [519, 107] width 38 height 22
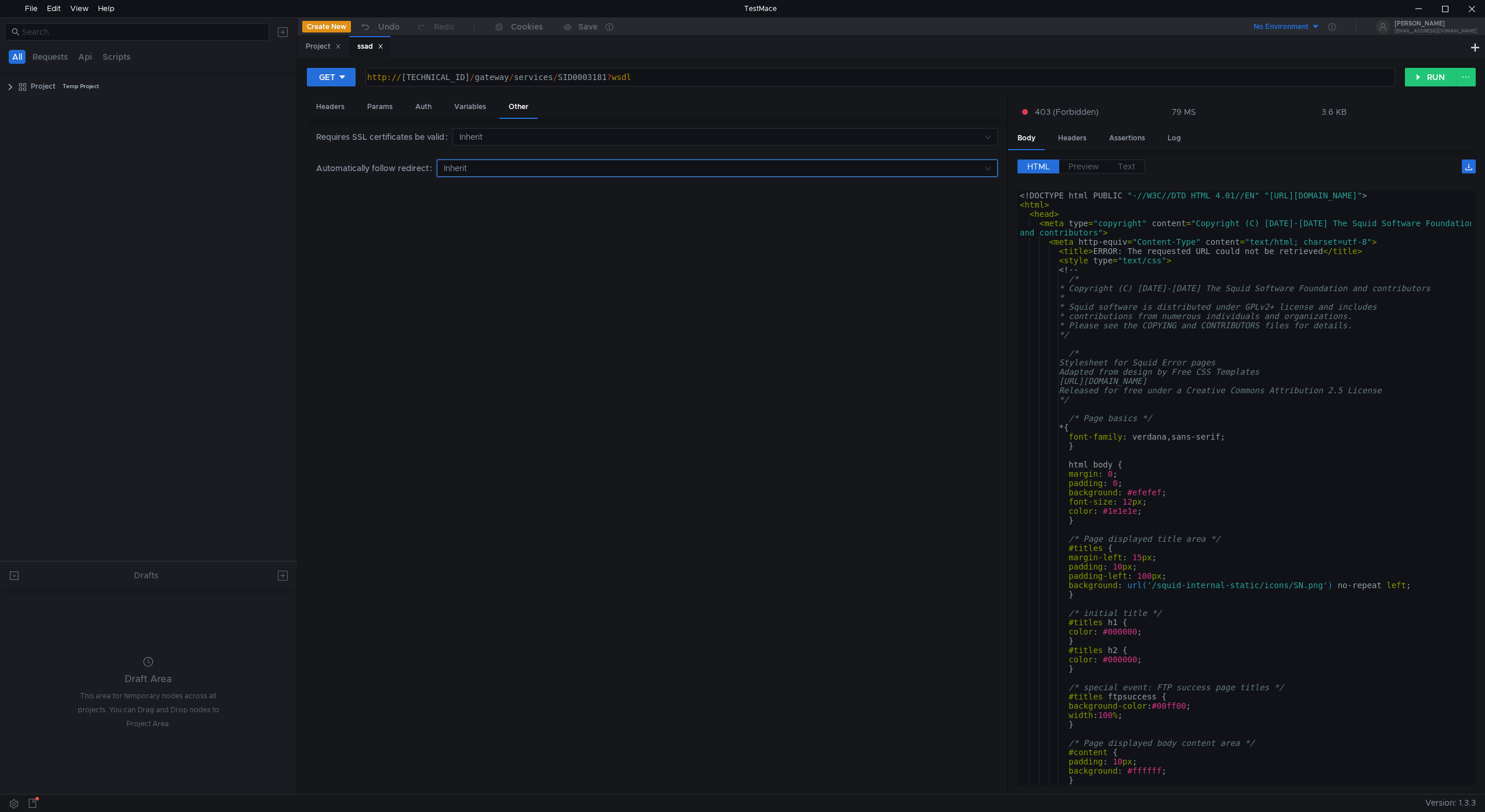
click at [510, 168] on input at bounding box center [713, 168] width 539 height 16
click at [510, 168] on div at bounding box center [742, 406] width 1485 height 812
click at [509, 132] on input at bounding box center [721, 136] width 524 height 16
click at [508, 132] on div at bounding box center [742, 406] width 1485 height 812
click at [456, 110] on div "Variables" at bounding box center [470, 107] width 51 height 22
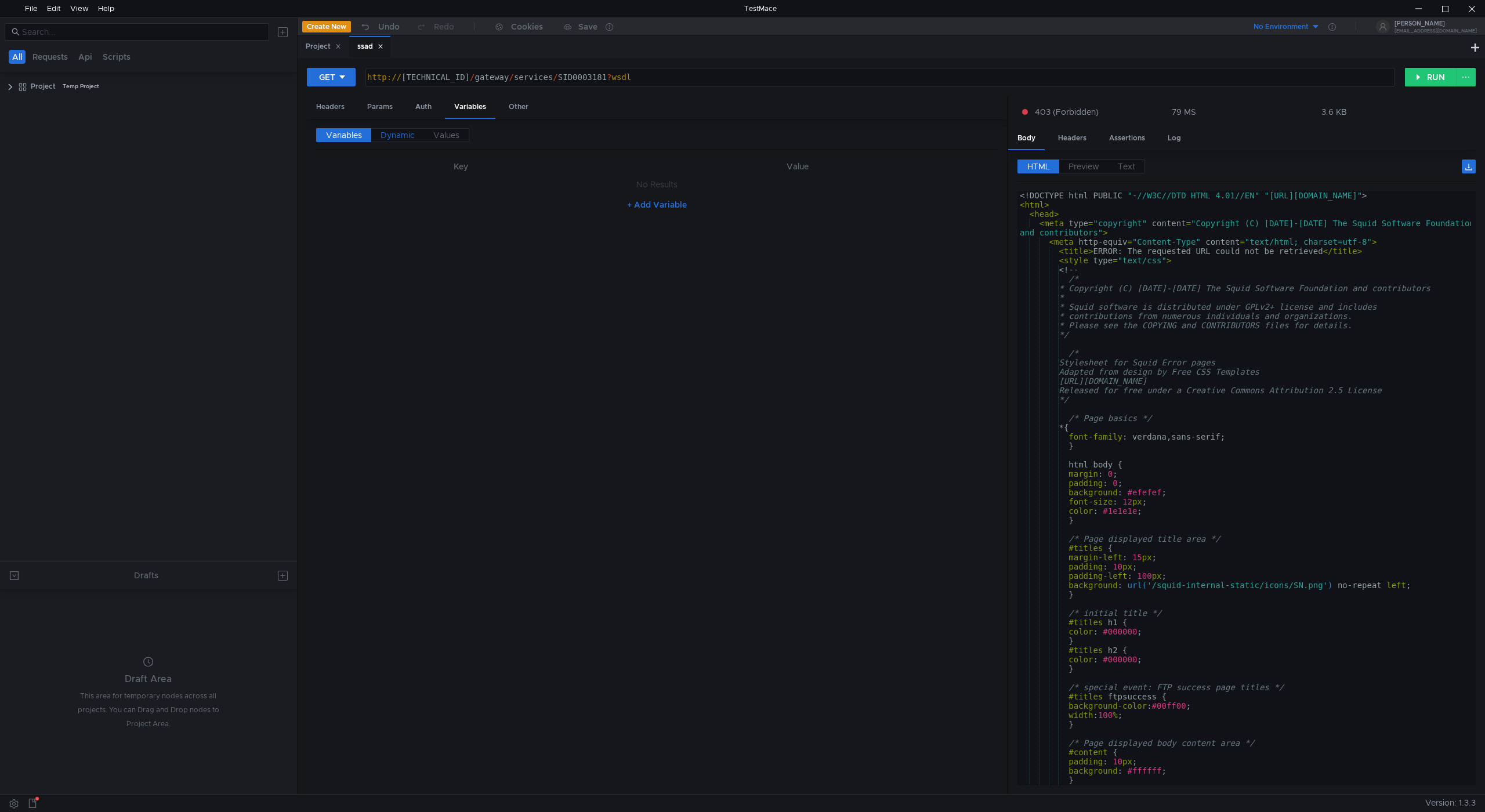
click at [398, 136] on span "Dynamic" at bounding box center [398, 135] width 34 height 11
click at [442, 134] on span "Values" at bounding box center [446, 135] width 26 height 11
click at [343, 138] on span "Variables" at bounding box center [344, 135] width 36 height 11
